Goal: Information Seeking & Learning: Learn about a topic

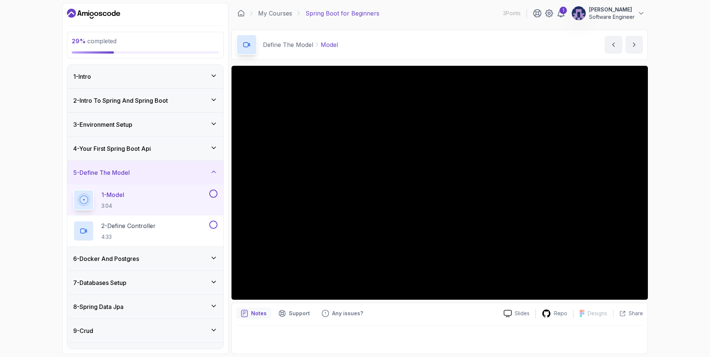
click at [25, 164] on div "29 % completed 1 - Intro 2 - Intro To Spring And Spring Boot 3 - Environment Se…" at bounding box center [355, 178] width 710 height 357
click at [214, 174] on icon at bounding box center [213, 171] width 7 height 7
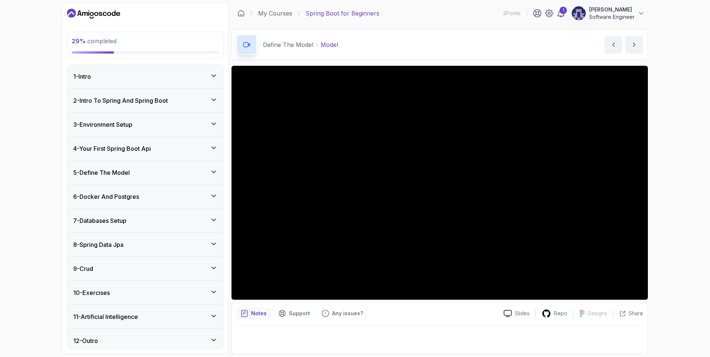
click at [214, 171] on icon at bounding box center [213, 171] width 7 height 7
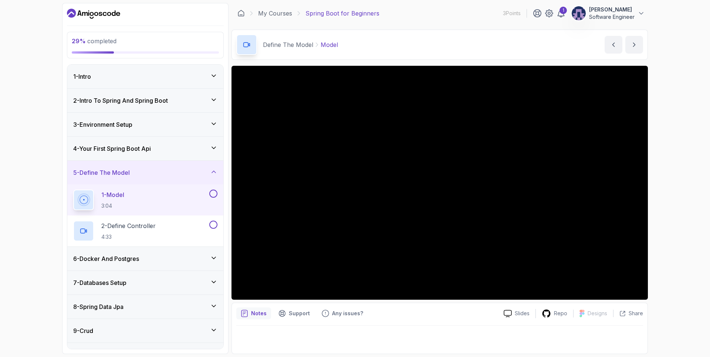
click at [214, 147] on icon at bounding box center [213, 147] width 7 height 7
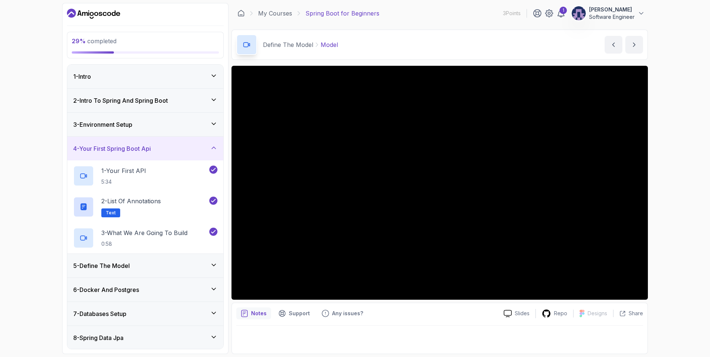
click at [214, 147] on icon at bounding box center [214, 148] width 4 height 2
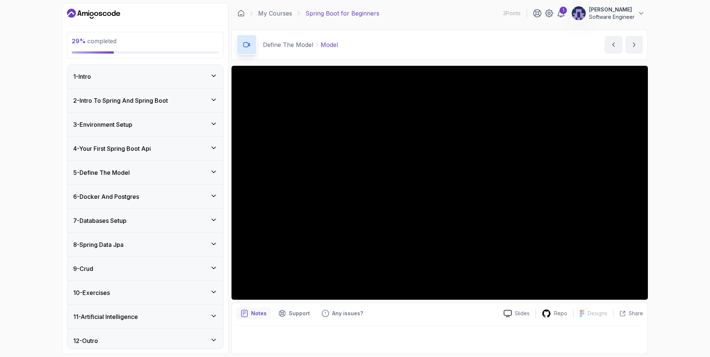
click at [215, 168] on div "5 - Define The Model" at bounding box center [145, 172] width 144 height 9
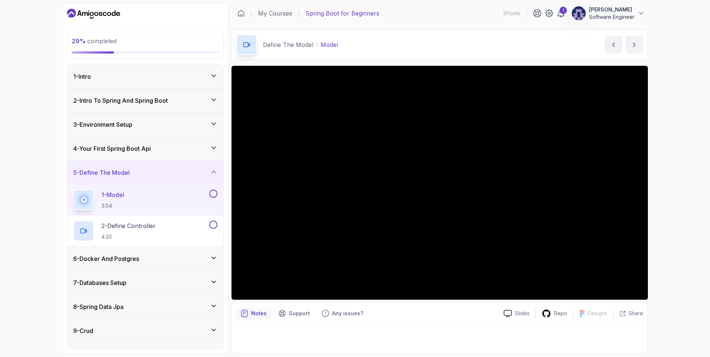
click at [210, 143] on div "4 - Your First Spring Boot Api" at bounding box center [145, 149] width 156 height 24
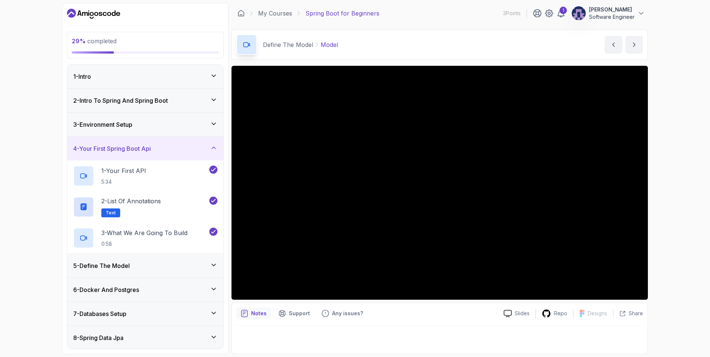
click at [213, 149] on icon at bounding box center [213, 147] width 7 height 7
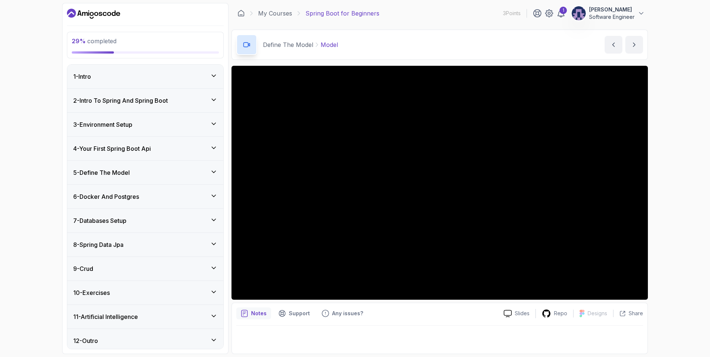
click at [216, 172] on icon at bounding box center [213, 171] width 7 height 7
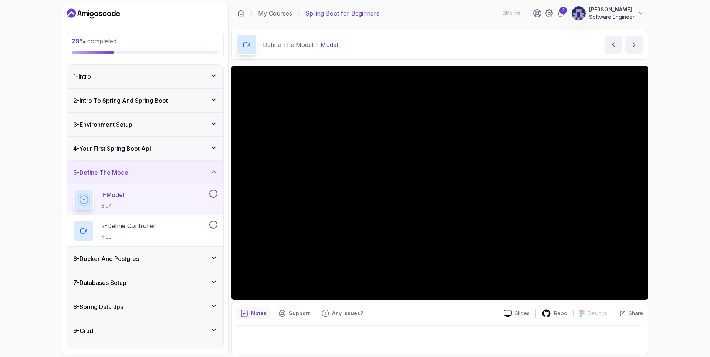
click at [214, 173] on icon at bounding box center [213, 171] width 7 height 7
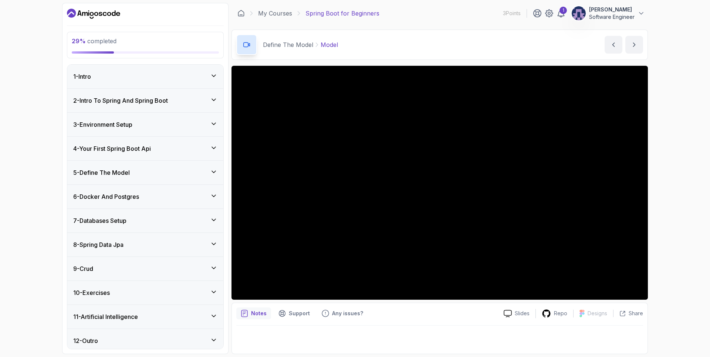
click at [214, 173] on icon at bounding box center [213, 171] width 7 height 7
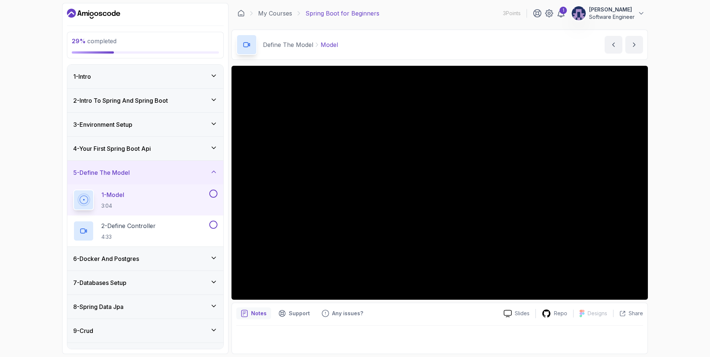
click at [213, 172] on icon at bounding box center [213, 171] width 7 height 7
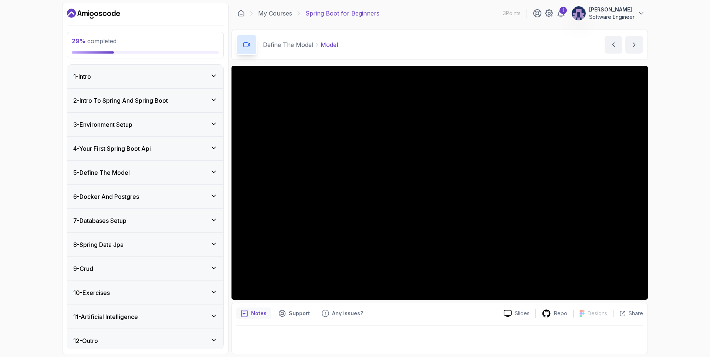
click at [213, 172] on icon at bounding box center [214, 172] width 4 height 2
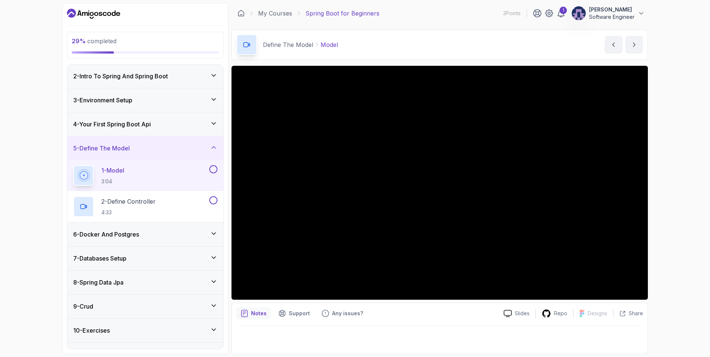
scroll to position [66, 0]
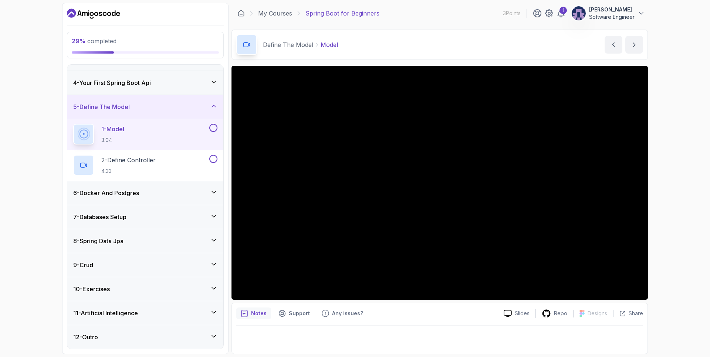
click at [57, 176] on div "29 % completed 1 - Intro 2 - Intro To Spring And Spring Boot 3 - Environment Se…" at bounding box center [355, 178] width 710 height 357
click at [31, 144] on div "29 % completed 1 - Intro 2 - Intro To Spring And Spring Boot 3 - Environment Se…" at bounding box center [355, 178] width 710 height 357
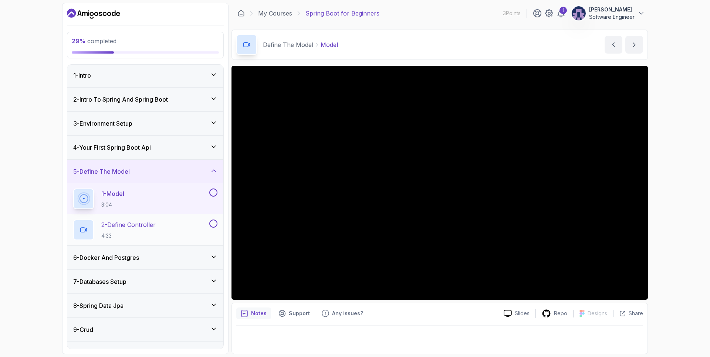
scroll to position [0, 0]
